Goal: Task Accomplishment & Management: Use online tool/utility

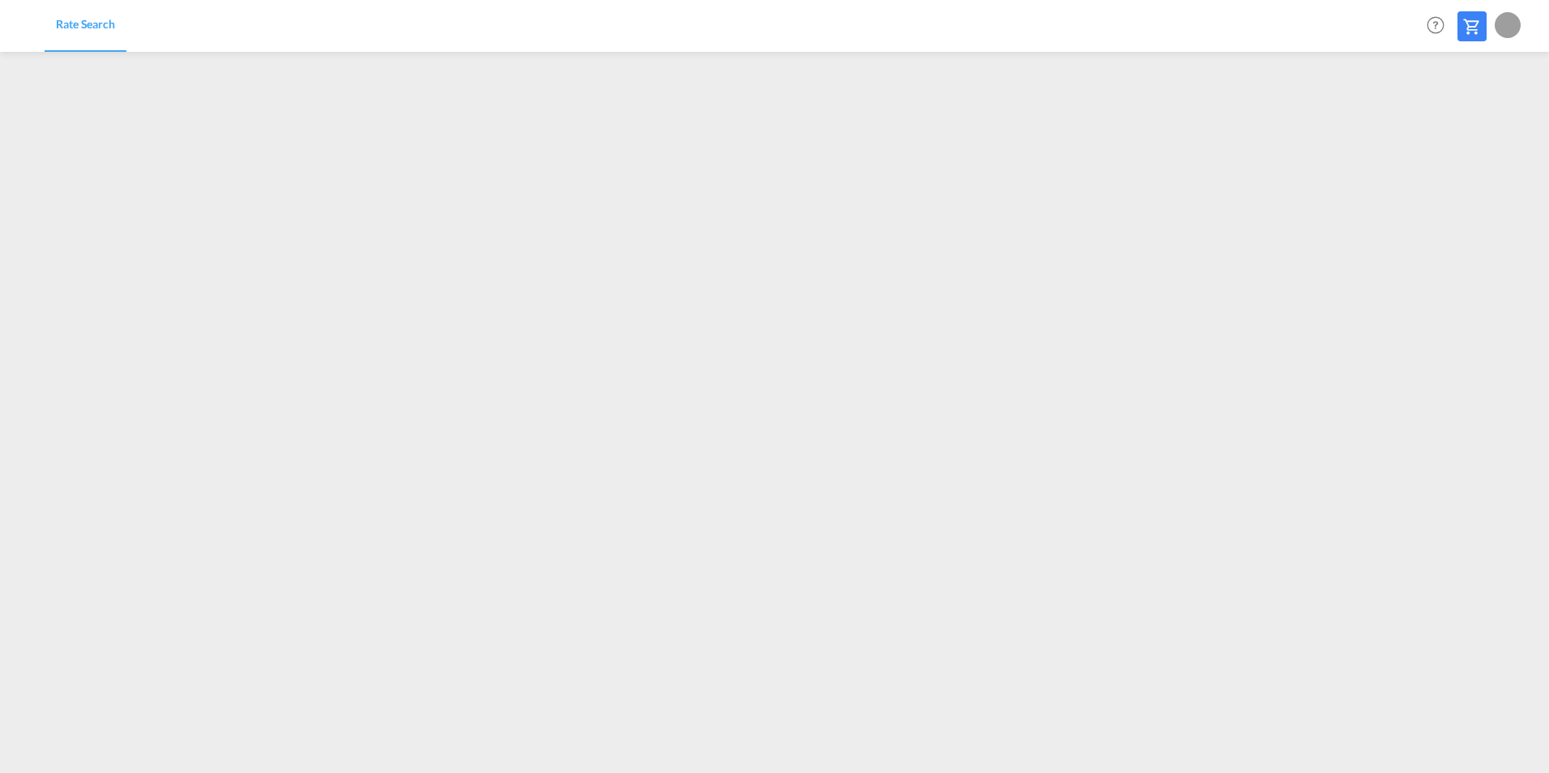
click at [83, 27] on span "Rate Search" at bounding box center [85, 24] width 59 height 14
